Goal: Ask a question

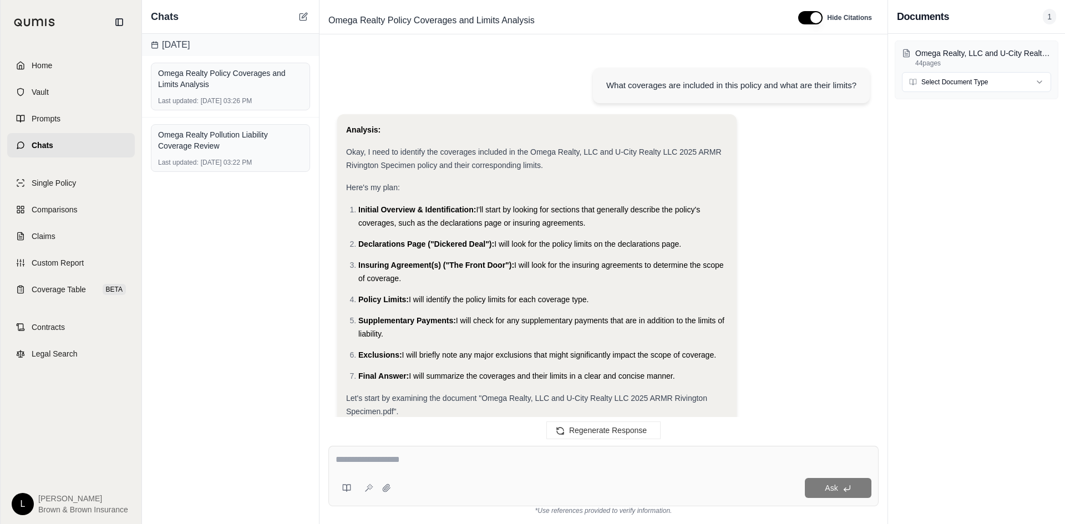
scroll to position [7951, 0]
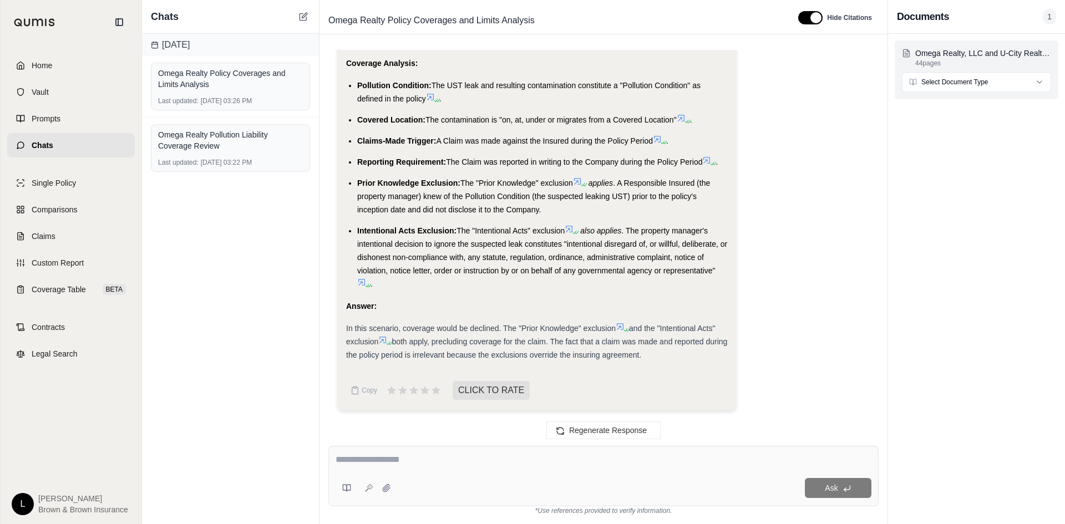
click at [959, 76] on html "Home Vault Prompts Chats Single Policy Comparisons Claims Custom Report Coverag…" at bounding box center [532, 262] width 1065 height 524
click at [950, 85] on html "Home Vault Prompts Chats Single Policy Comparisons Claims Custom Report Coverag…" at bounding box center [532, 262] width 1065 height 524
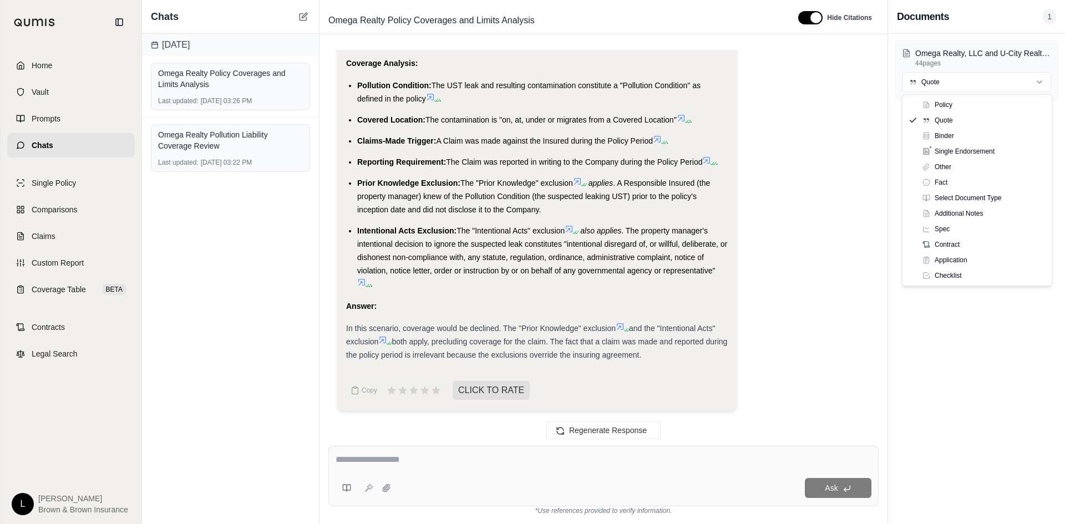
click at [788, 192] on html "Home Vault Prompts Chats Single Policy Comparisons Claims Custom Report Coverag…" at bounding box center [532, 262] width 1065 height 524
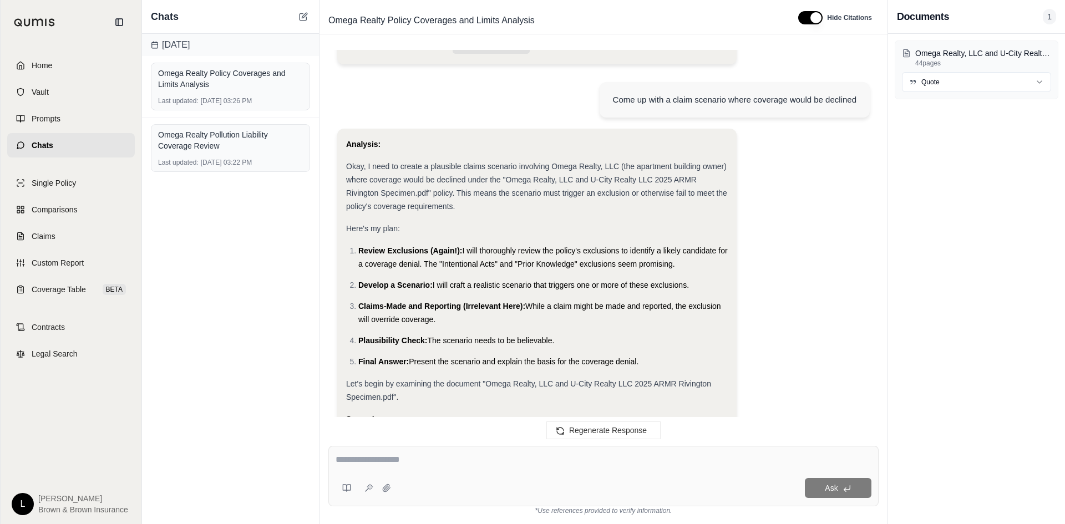
drag, startPoint x: 553, startPoint y: 338, endPoint x: 544, endPoint y: 216, distance: 122.3
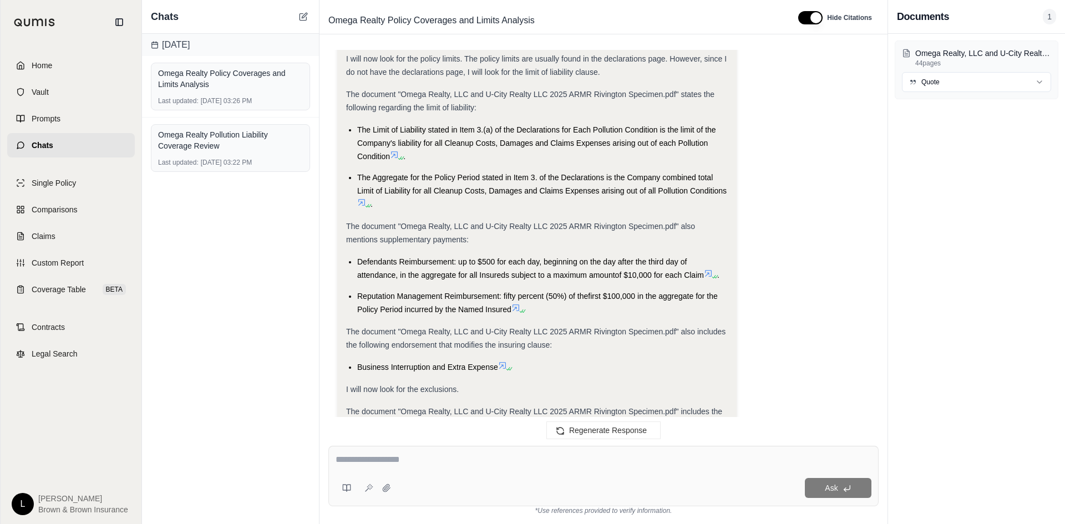
scroll to position [0, 0]
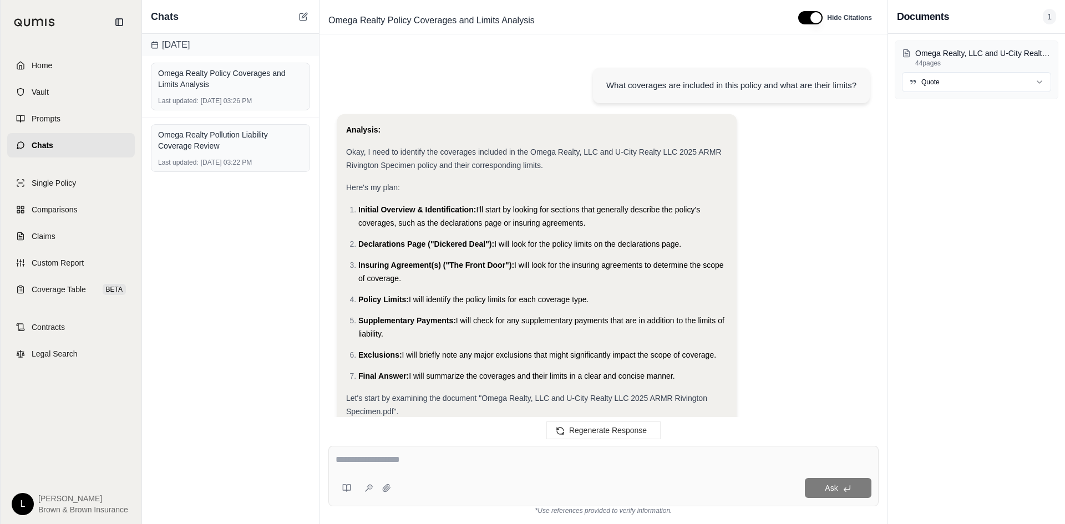
drag, startPoint x: 547, startPoint y: 332, endPoint x: 537, endPoint y: 56, distance: 275.7
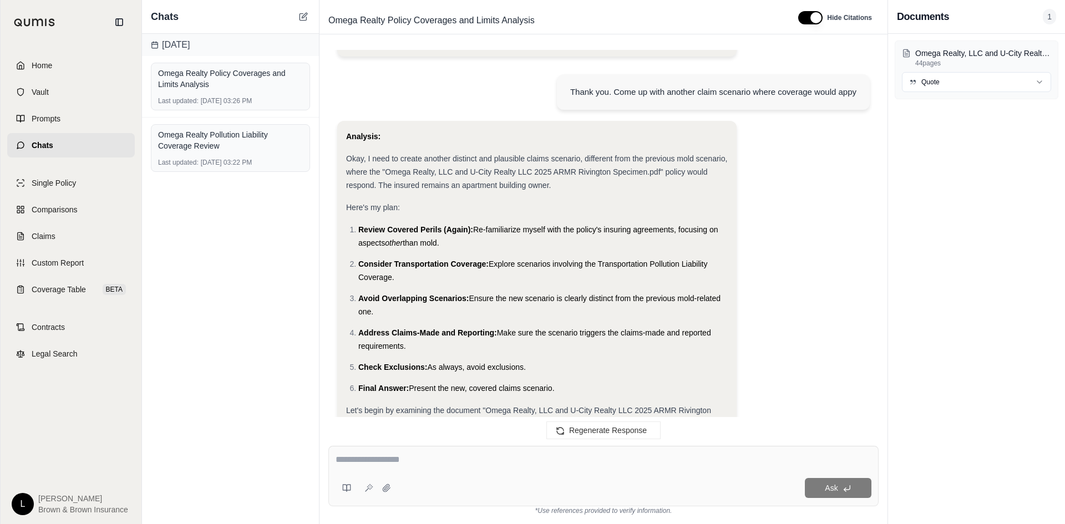
scroll to position [7951, 0]
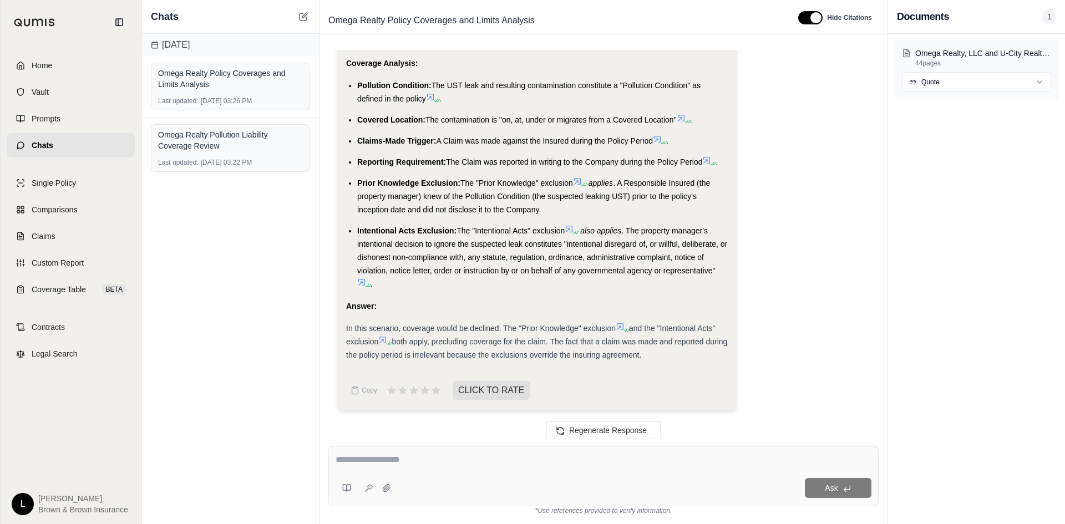
drag, startPoint x: 556, startPoint y: 201, endPoint x: 495, endPoint y: 550, distance: 354.6
click at [431, 457] on textarea at bounding box center [603, 459] width 536 height 13
type textarea "**********"
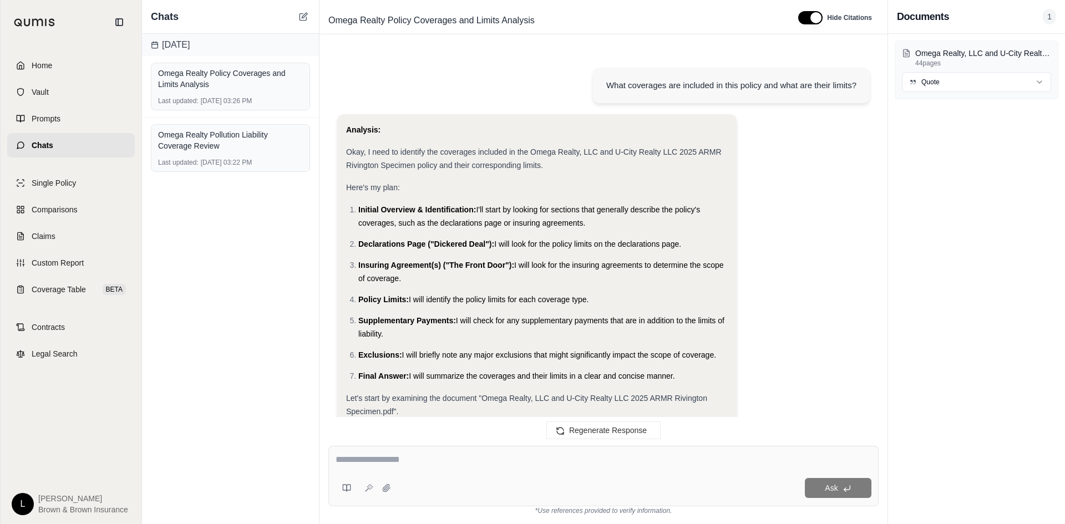
scroll to position [8303, 0]
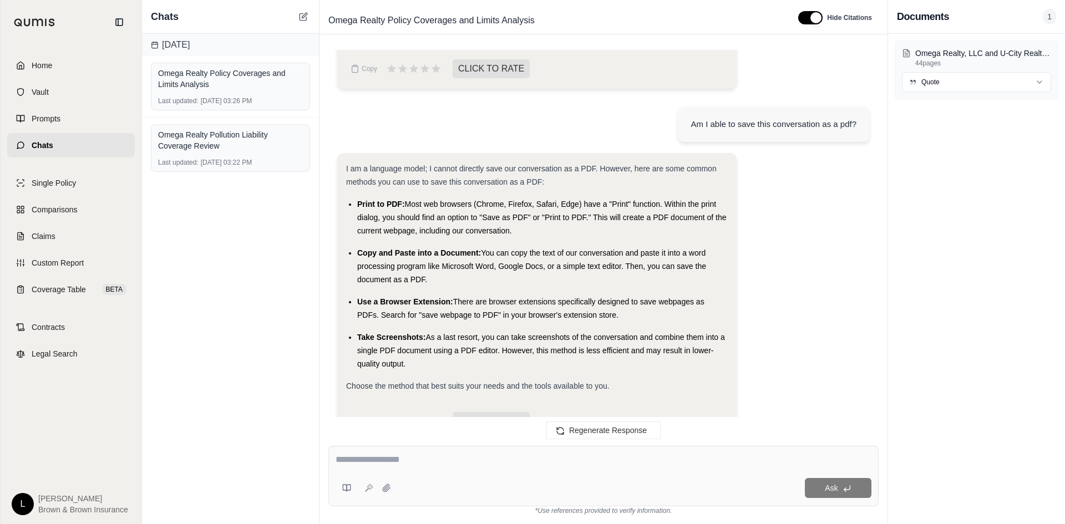
drag, startPoint x: 493, startPoint y: 318, endPoint x: 481, endPoint y: 264, distance: 55.6
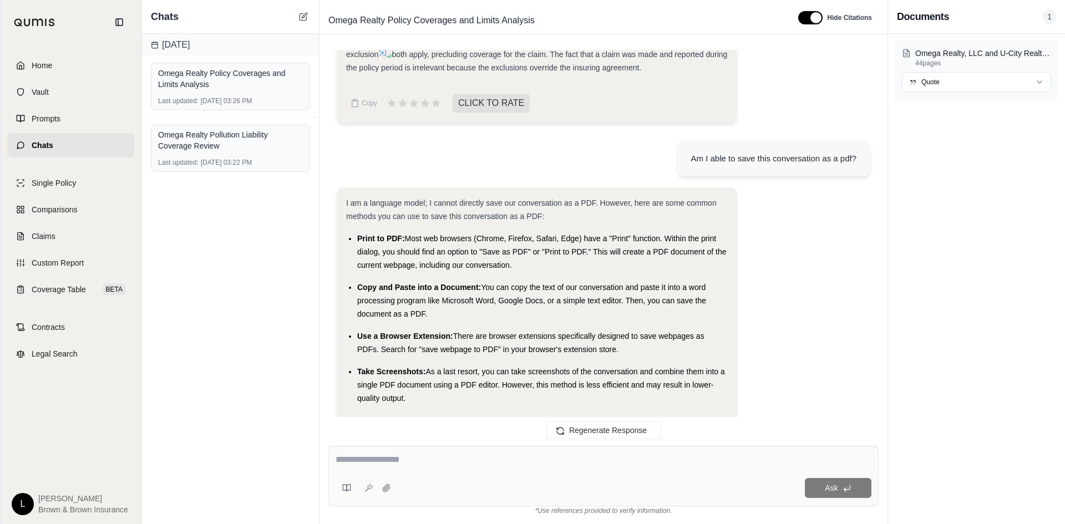
drag, startPoint x: 678, startPoint y: 82, endPoint x: 661, endPoint y: 81, distance: 16.6
click at [663, 74] on div "In this scenario, coverage would be declined. The "Prior Knowledge" exclusion a…" at bounding box center [536, 54] width 381 height 40
click at [370, 106] on button "Copy" at bounding box center [363, 103] width 35 height 22
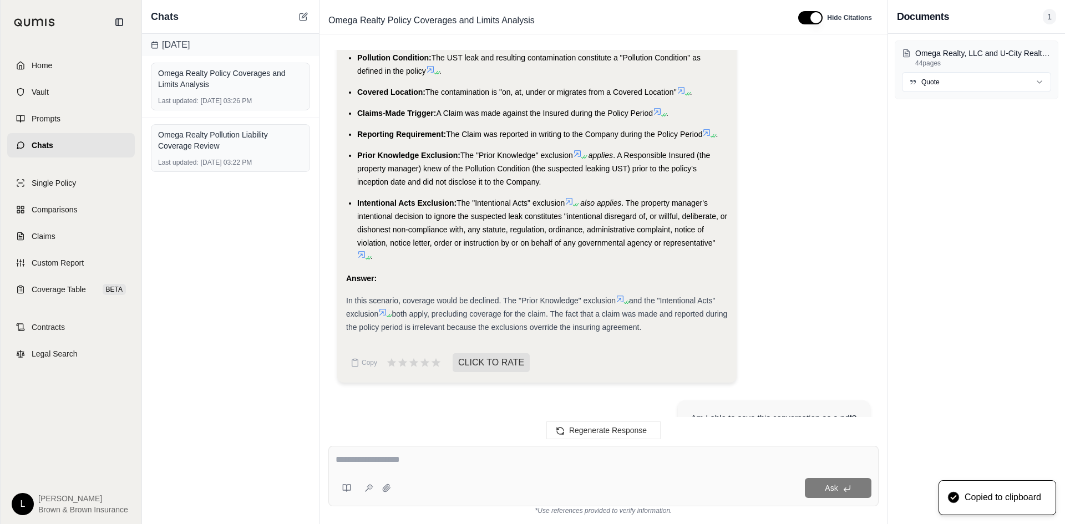
scroll to position [7947, 0]
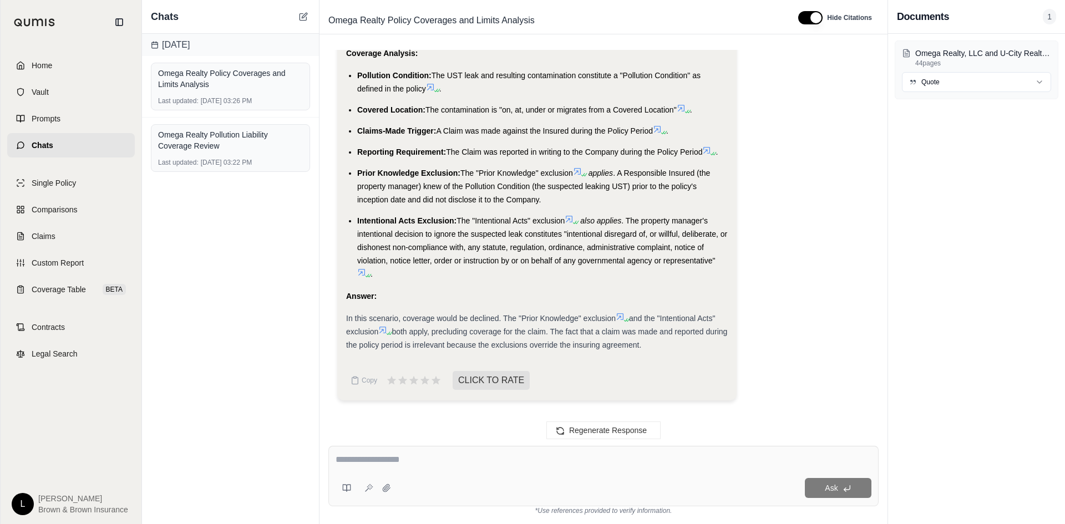
click at [663, 349] on span "both apply, precluding coverage for the claim. The fact that a claim was made a…" at bounding box center [536, 338] width 381 height 22
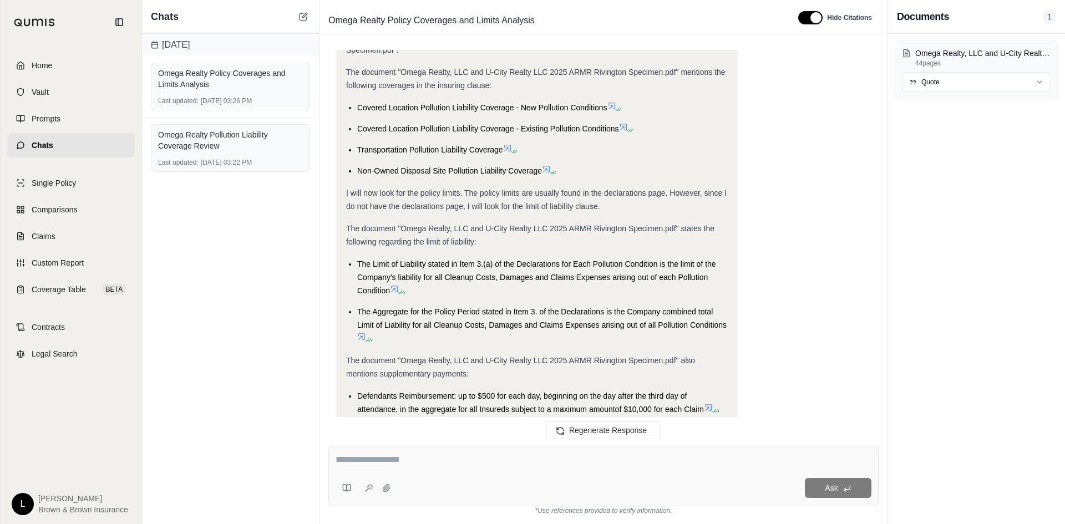
scroll to position [0, 0]
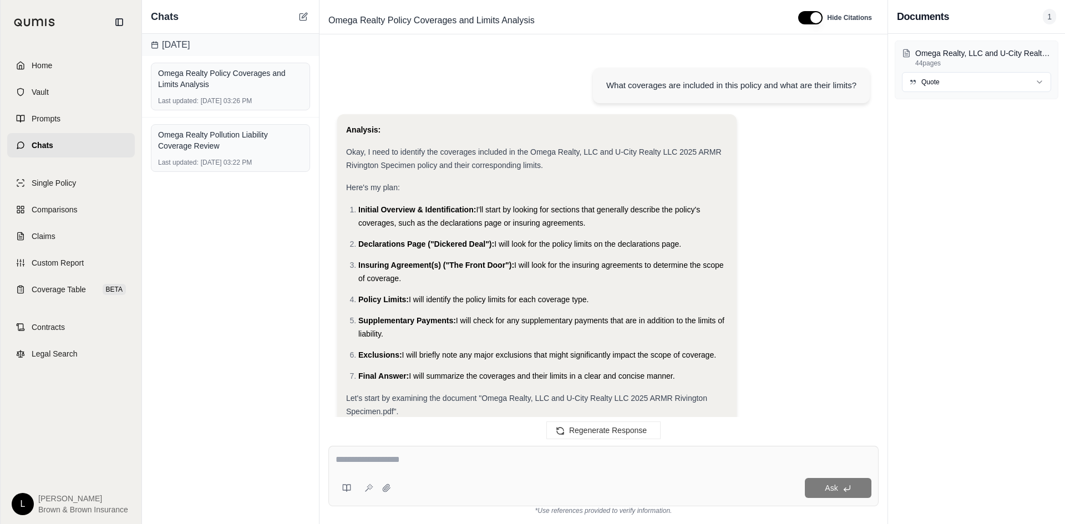
drag, startPoint x: 676, startPoint y: 361, endPoint x: 385, endPoint y: 70, distance: 412.0
click at [385, 70] on div "What coverages are included in this policy and what are their limits? Analysis:…" at bounding box center [603, 239] width 550 height 378
copy div "What coverages are included in this policy and what are their limits? Analysis:…"
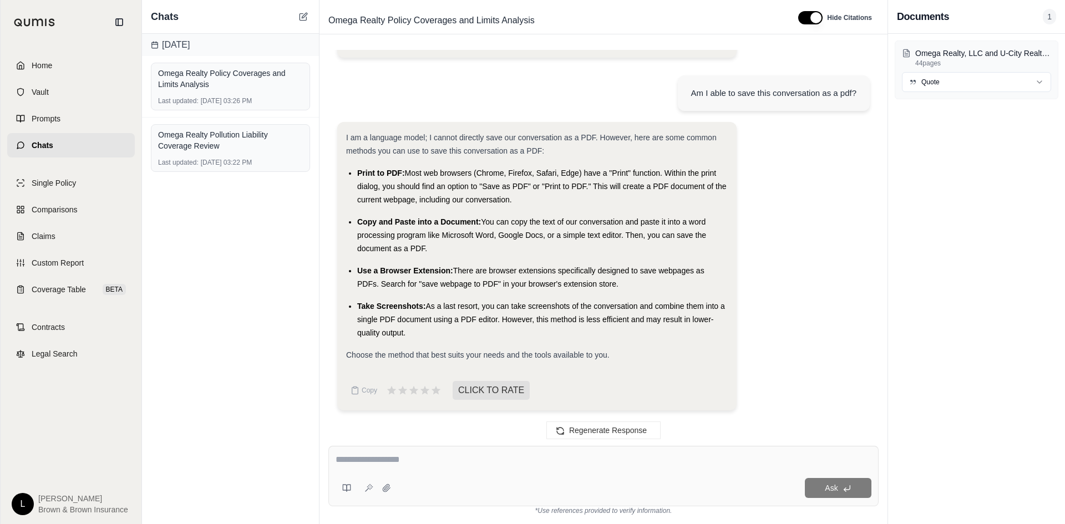
click at [595, 304] on span "As a last resort, you can take screenshots of the conversation and combine them…" at bounding box center [541, 319] width 368 height 35
click at [662, 354] on div "Choose the method that best suits your needs and the tools available to you." at bounding box center [536, 354] width 381 height 13
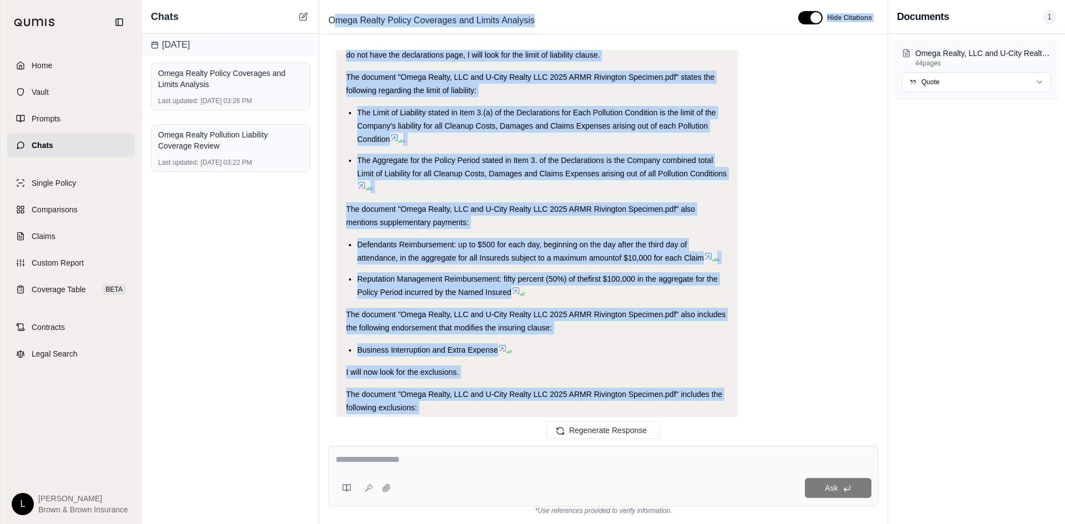
scroll to position [0, 0]
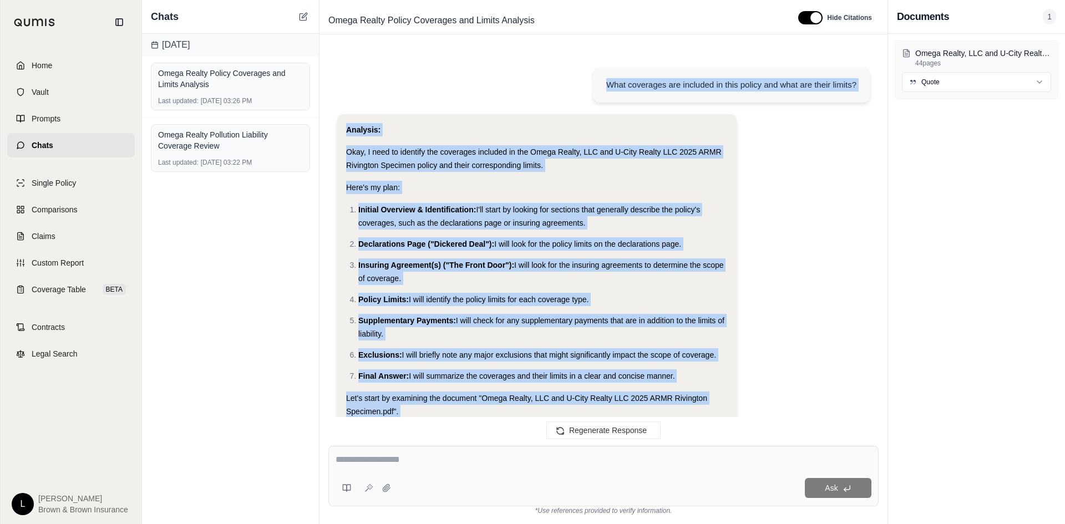
drag, startPoint x: 619, startPoint y: 353, endPoint x: 608, endPoint y: 86, distance: 266.9
click at [608, 86] on div "What coverages are included in this policy and what are their limits? Analysis:…" at bounding box center [603, 239] width 550 height 378
copy div "What coverages are included in this policy and what are their limits? Analysis:…"
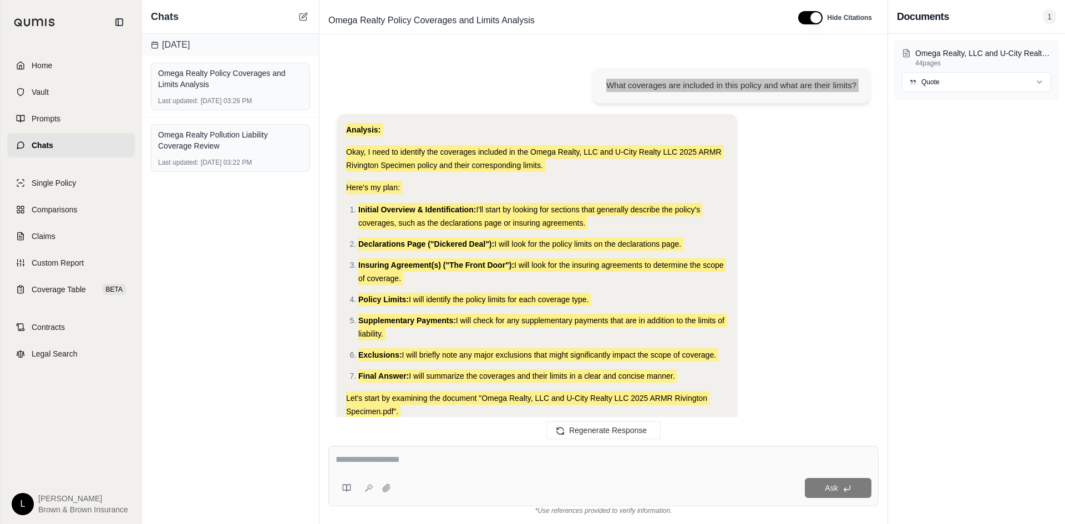
scroll to position [8303, 0]
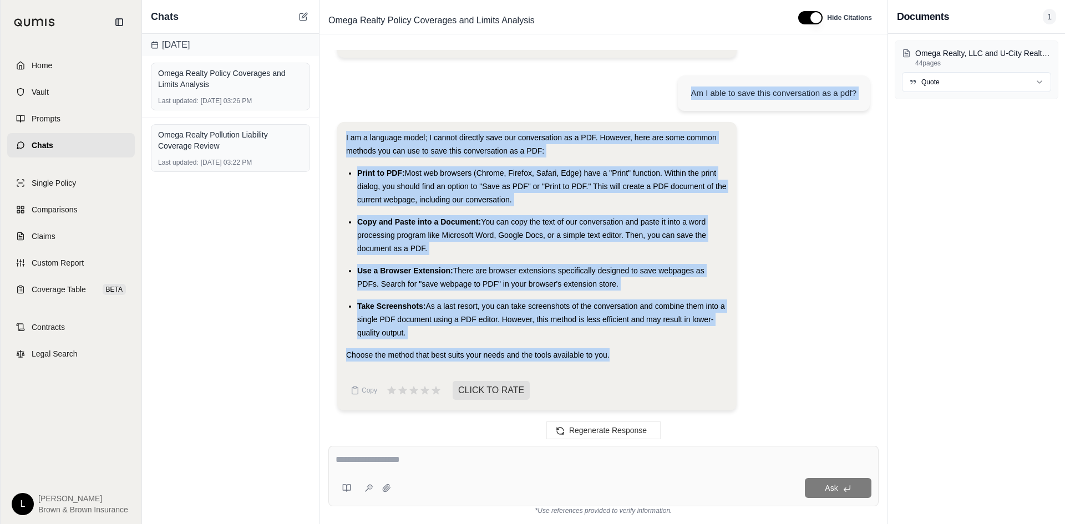
click at [775, 231] on div "I am a language model; I cannot directly save our conversation as a PDF. Howeve…" at bounding box center [603, 270] width 532 height 297
